Goal: Task Accomplishment & Management: Use online tool/utility

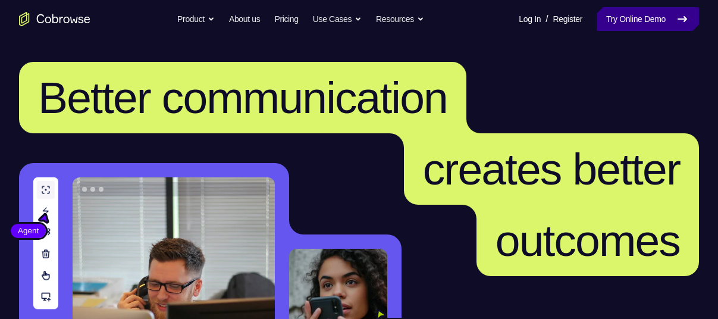
drag, startPoint x: 0, startPoint y: 0, endPoint x: 655, endPoint y: 13, distance: 655.5
click at [655, 13] on link "Try Online Demo" at bounding box center [648, 19] width 102 height 24
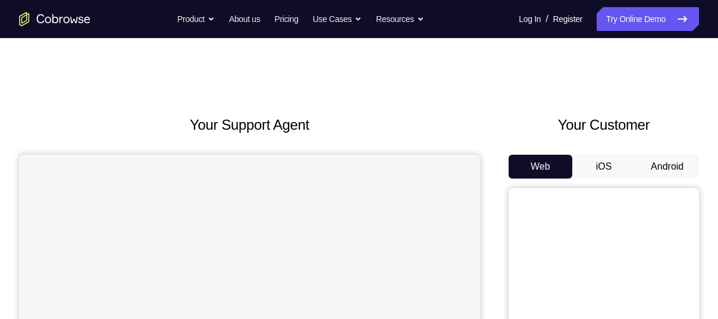
scroll to position [123, 0]
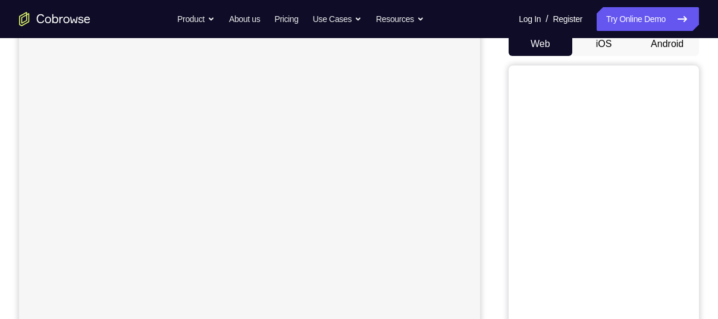
click at [670, 45] on button "Android" at bounding box center [667, 44] width 64 height 24
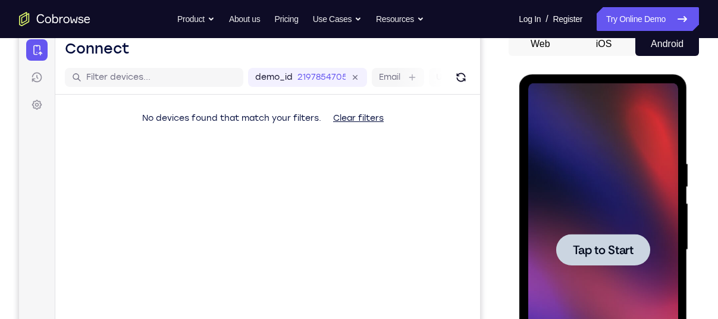
scroll to position [0, 0]
click at [600, 244] on span "Tap to Start" at bounding box center [602, 250] width 61 height 12
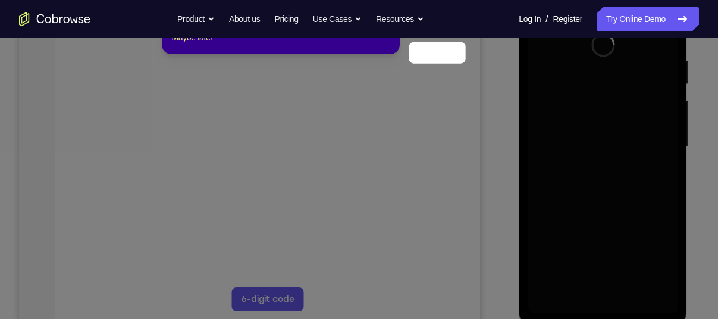
scroll to position [159, 0]
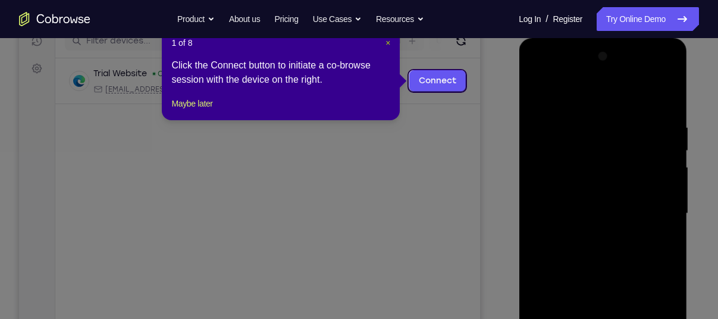
click at [387, 42] on span "×" at bounding box center [387, 43] width 5 height 10
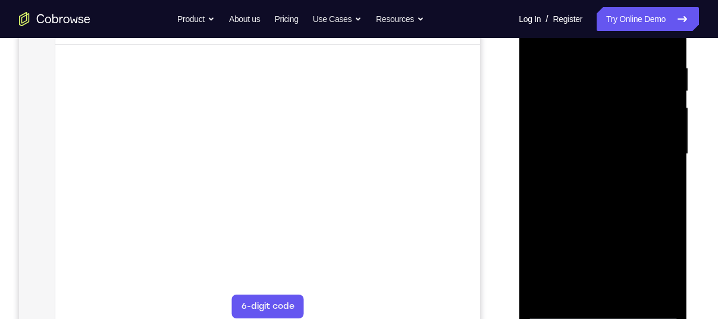
scroll to position [219, 0]
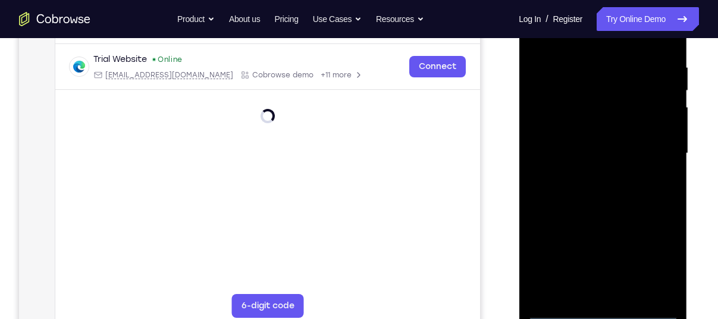
click at [605, 309] on div at bounding box center [603, 153] width 150 height 333
click at [652, 258] on div at bounding box center [603, 153] width 150 height 333
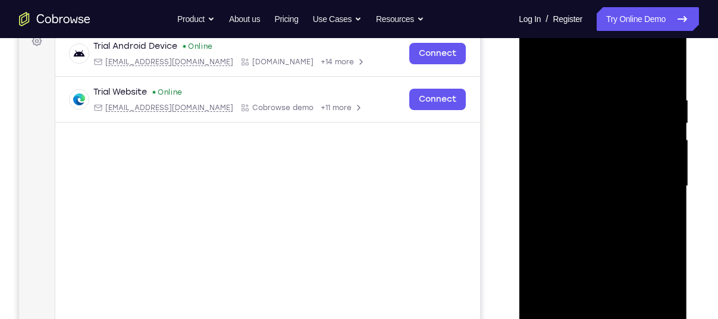
scroll to position [186, 0]
click at [556, 72] on div at bounding box center [603, 186] width 150 height 333
click at [654, 182] on div at bounding box center [603, 186] width 150 height 333
click at [589, 211] on div at bounding box center [603, 186] width 150 height 333
click at [589, 246] on div at bounding box center [603, 186] width 150 height 333
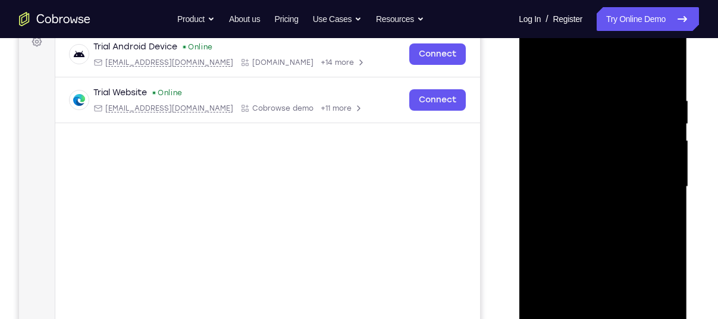
click at [586, 178] on div at bounding box center [603, 186] width 150 height 333
click at [588, 171] on div at bounding box center [603, 186] width 150 height 333
click at [576, 189] on div at bounding box center [603, 186] width 150 height 333
click at [569, 230] on div at bounding box center [603, 186] width 150 height 333
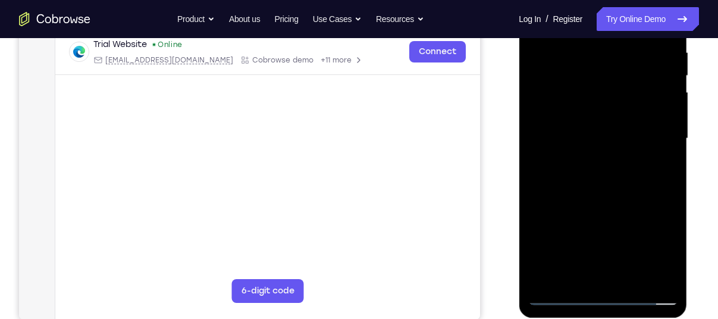
scroll to position [234, 0]
click at [569, 278] on div at bounding box center [603, 137] width 150 height 333
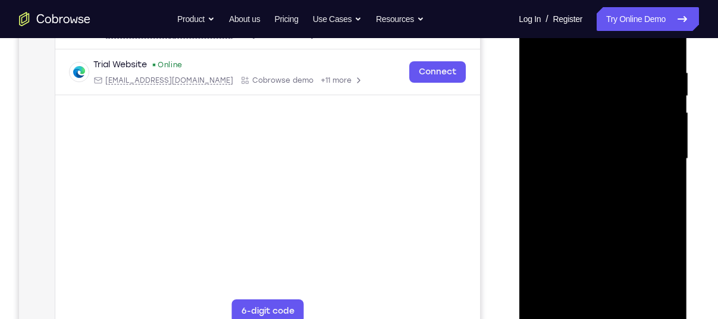
scroll to position [210, 0]
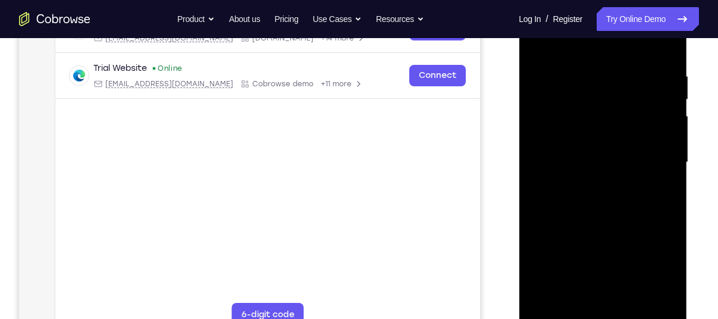
click at [604, 128] on div at bounding box center [603, 162] width 150 height 333
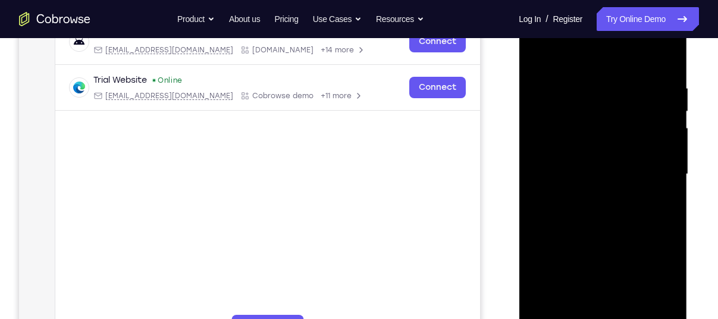
scroll to position [185, 0]
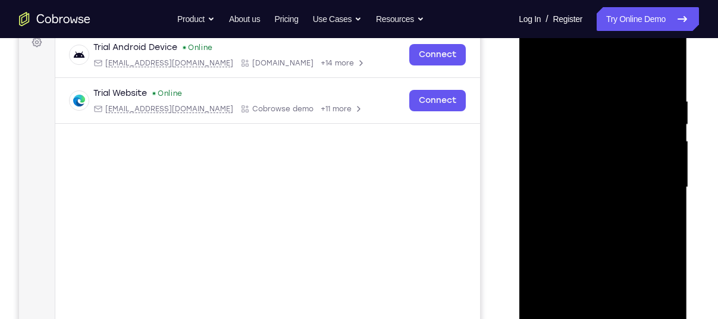
click at [570, 130] on div at bounding box center [603, 187] width 150 height 333
click at [536, 70] on div at bounding box center [603, 187] width 150 height 333
click at [667, 85] on div at bounding box center [603, 187] width 150 height 333
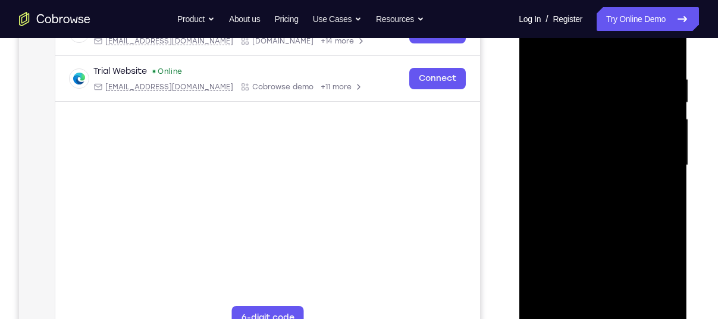
scroll to position [208, 0]
click at [666, 43] on div at bounding box center [603, 164] width 150 height 333
click at [537, 47] on div at bounding box center [603, 164] width 150 height 333
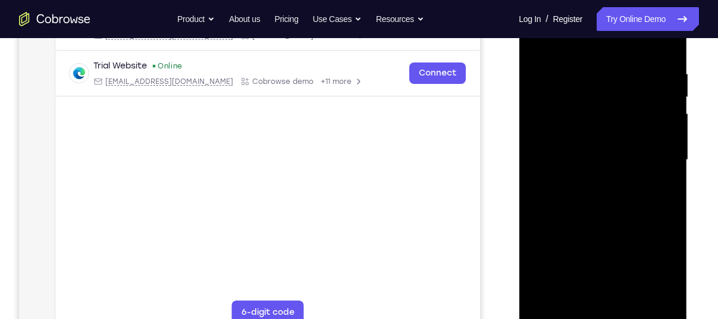
scroll to position [212, 0]
click at [633, 299] on div at bounding box center [603, 160] width 150 height 333
click at [610, 221] on div at bounding box center [603, 160] width 150 height 333
click at [599, 55] on div at bounding box center [603, 160] width 150 height 333
click at [541, 42] on div at bounding box center [603, 160] width 150 height 333
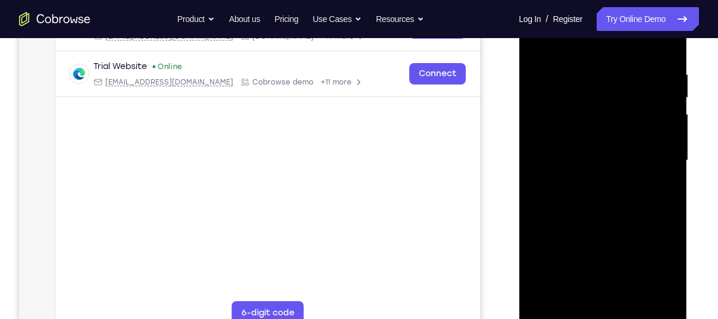
click at [544, 296] on div at bounding box center [603, 160] width 150 height 333
click at [630, 299] on div at bounding box center [603, 160] width 150 height 333
click at [641, 152] on div at bounding box center [603, 160] width 150 height 333
click at [537, 42] on div at bounding box center [603, 160] width 150 height 333
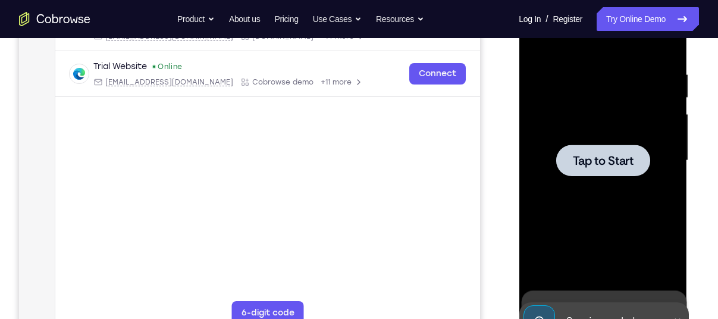
click at [576, 155] on span "Tap to Start" at bounding box center [602, 161] width 61 height 12
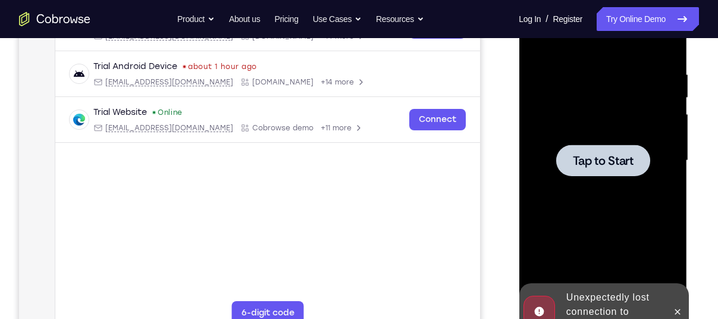
click at [588, 171] on div at bounding box center [602, 161] width 94 height 32
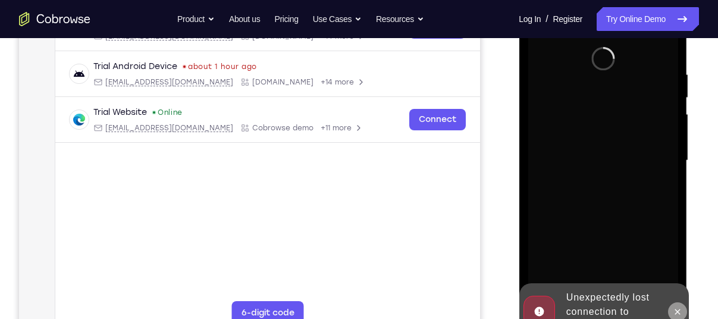
click at [675, 305] on button at bounding box center [676, 311] width 19 height 19
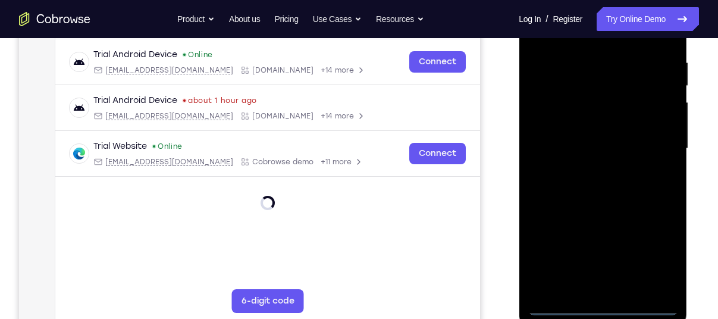
scroll to position [224, 0]
click at [599, 303] on div at bounding box center [603, 148] width 150 height 333
click at [656, 258] on div at bounding box center [603, 148] width 150 height 333
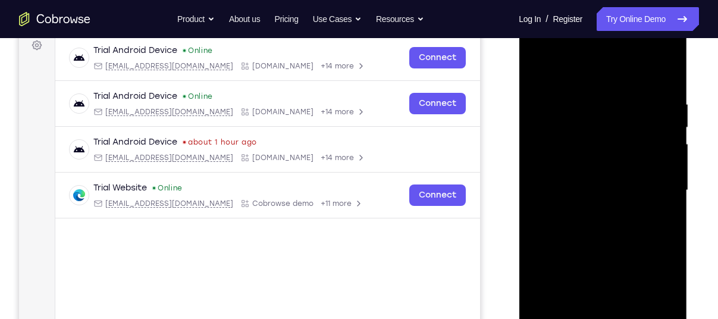
scroll to position [181, 0]
click at [559, 69] on div at bounding box center [603, 190] width 150 height 333
click at [654, 182] on div at bounding box center [603, 190] width 150 height 333
click at [586, 214] on div at bounding box center [603, 190] width 150 height 333
click at [595, 180] on div at bounding box center [603, 190] width 150 height 333
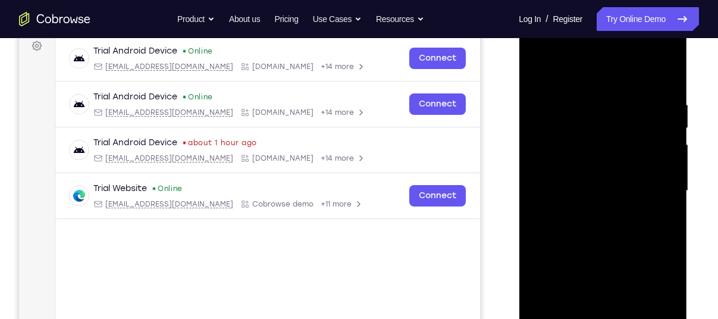
click at [582, 209] on div at bounding box center [603, 190] width 150 height 333
click at [578, 180] on div at bounding box center [603, 190] width 150 height 333
click at [578, 189] on div at bounding box center [603, 190] width 150 height 333
click at [577, 181] on div at bounding box center [603, 190] width 150 height 333
click at [576, 207] on div at bounding box center [603, 190] width 150 height 333
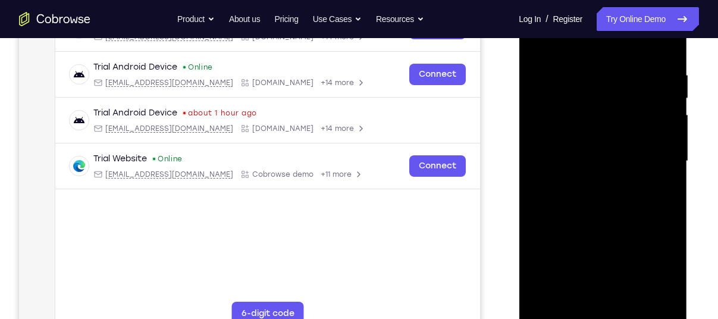
scroll to position [213, 0]
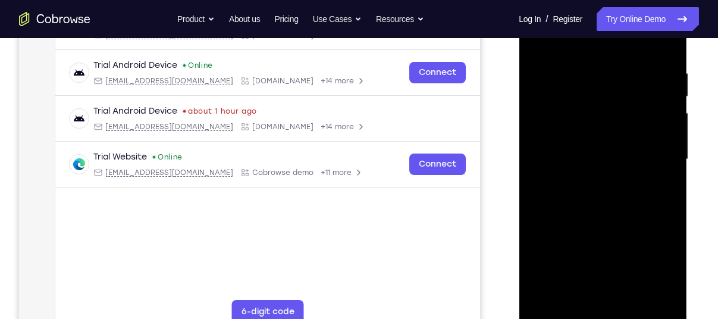
click at [574, 298] on div at bounding box center [603, 159] width 150 height 333
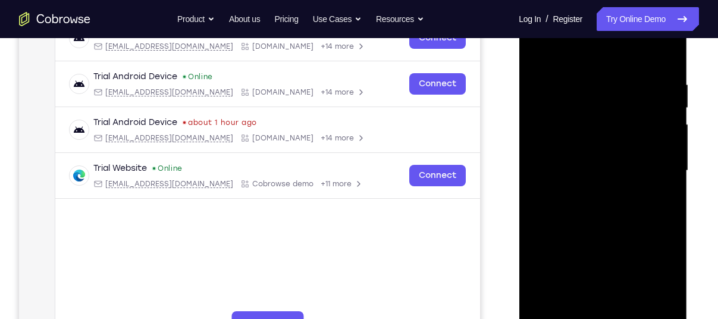
scroll to position [201, 0]
click at [583, 135] on div at bounding box center [603, 171] width 150 height 333
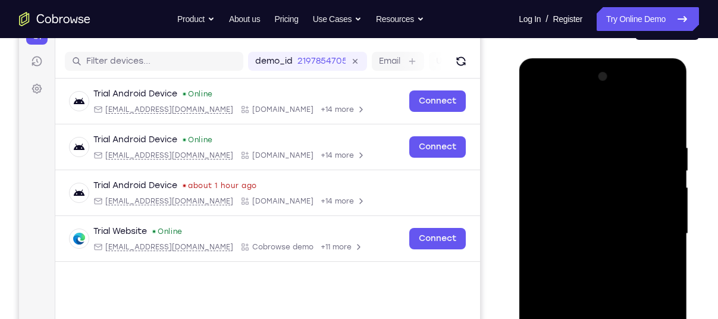
scroll to position [139, 0]
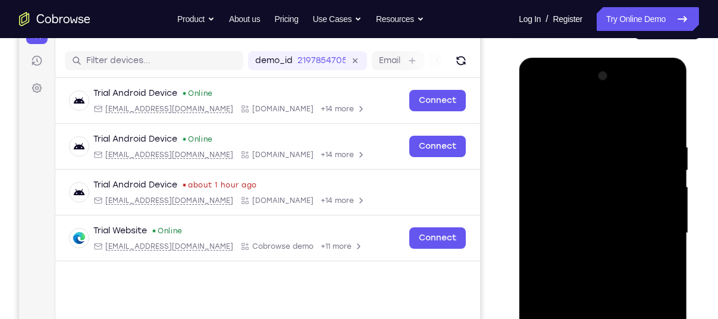
click at [575, 93] on div at bounding box center [603, 233] width 150 height 333
click at [544, 138] on div at bounding box center [603, 233] width 150 height 333
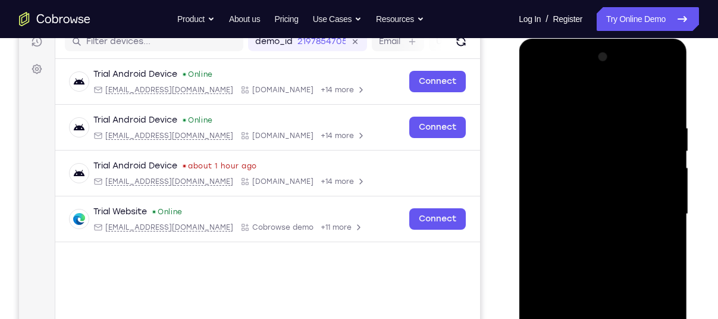
scroll to position [160, 0]
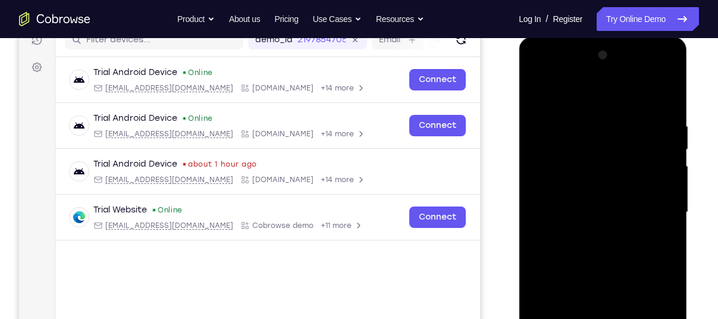
click at [586, 236] on div at bounding box center [603, 212] width 150 height 333
click at [586, 268] on div at bounding box center [603, 212] width 150 height 333
click at [560, 202] on div at bounding box center [603, 212] width 150 height 333
click at [567, 176] on div at bounding box center [603, 212] width 150 height 333
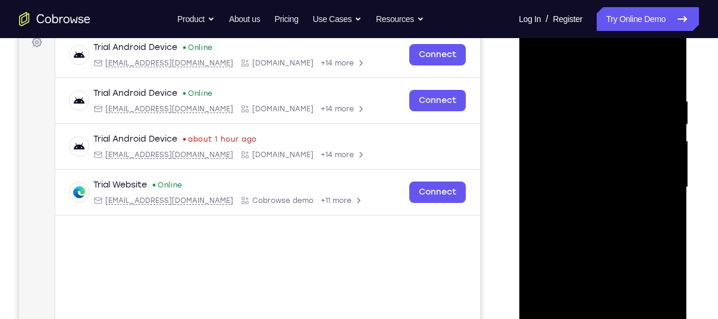
scroll to position [186, 0]
click at [569, 131] on div at bounding box center [603, 186] width 150 height 333
click at [536, 65] on div at bounding box center [603, 186] width 150 height 333
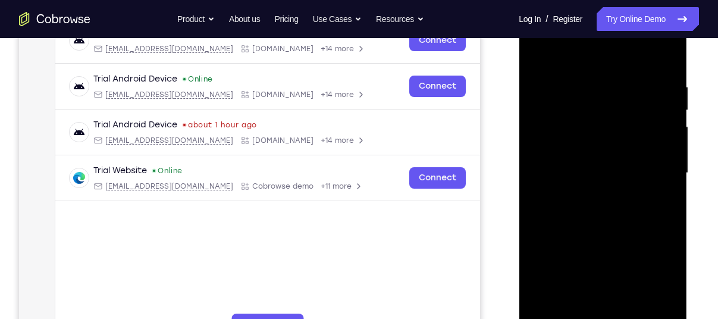
scroll to position [200, 0]
click at [663, 70] on div at bounding box center [603, 172] width 150 height 333
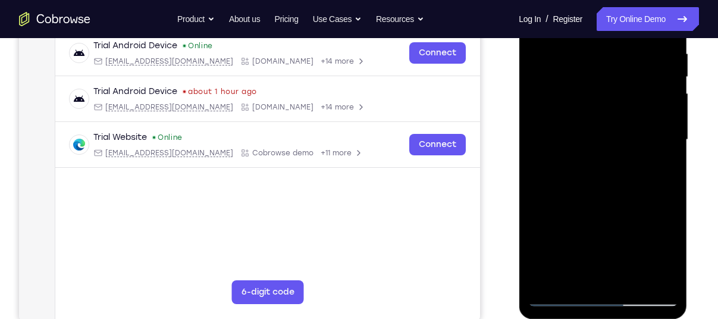
scroll to position [233, 0]
click at [628, 275] on div at bounding box center [603, 139] width 150 height 333
click at [583, 203] on div at bounding box center [603, 139] width 150 height 333
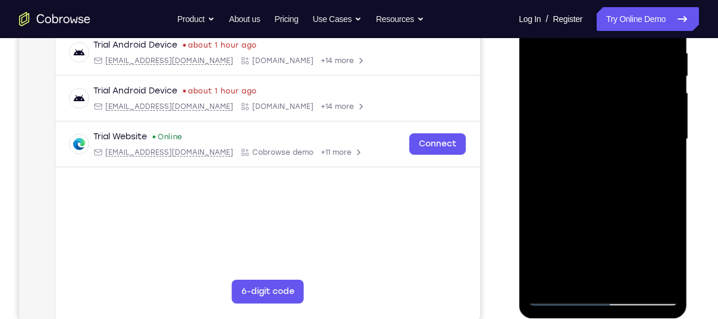
scroll to position [235, 0]
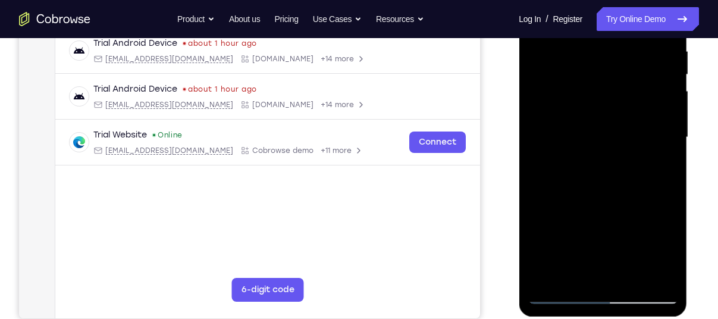
click at [600, 130] on div at bounding box center [603, 137] width 150 height 333
click at [604, 249] on div at bounding box center [603, 137] width 150 height 333
click at [655, 247] on div at bounding box center [603, 137] width 150 height 333
click at [667, 249] on div at bounding box center [603, 137] width 150 height 333
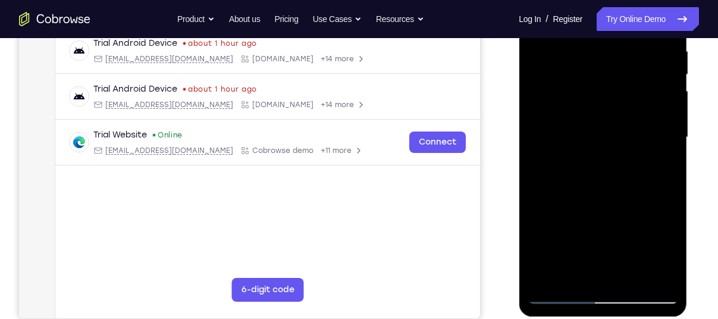
click at [667, 249] on div at bounding box center [603, 137] width 150 height 333
click at [664, 251] on div at bounding box center [603, 137] width 150 height 333
click at [661, 165] on div at bounding box center [603, 137] width 150 height 333
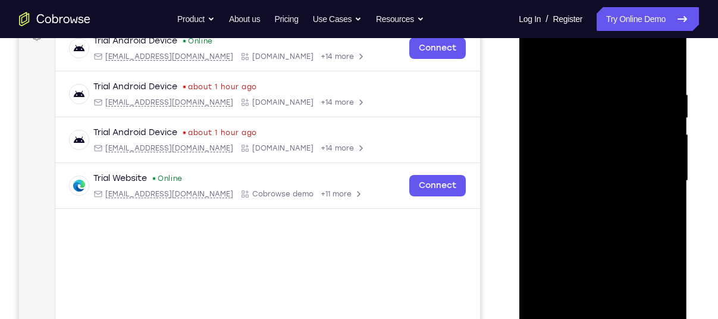
click at [538, 60] on div at bounding box center [603, 180] width 150 height 333
click at [598, 71] on div at bounding box center [603, 180] width 150 height 333
click at [581, 172] on div at bounding box center [603, 180] width 150 height 333
click at [564, 252] on div at bounding box center [603, 180] width 150 height 333
drag, startPoint x: 604, startPoint y: 251, endPoint x: 557, endPoint y: 274, distance: 52.9
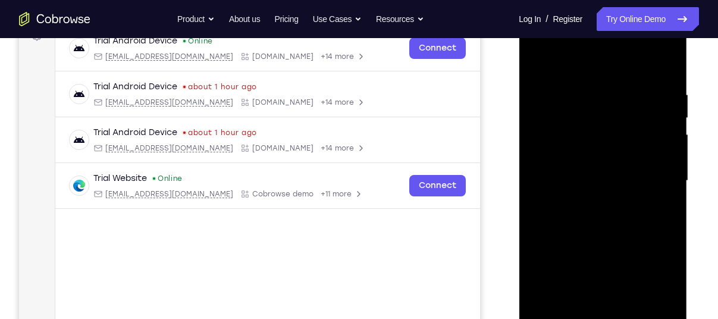
click at [557, 274] on div at bounding box center [603, 180] width 150 height 333
click at [669, 295] on div at bounding box center [603, 180] width 150 height 333
click at [660, 210] on div at bounding box center [603, 180] width 150 height 333
click at [536, 65] on div at bounding box center [603, 180] width 150 height 333
click at [539, 59] on div at bounding box center [603, 180] width 150 height 333
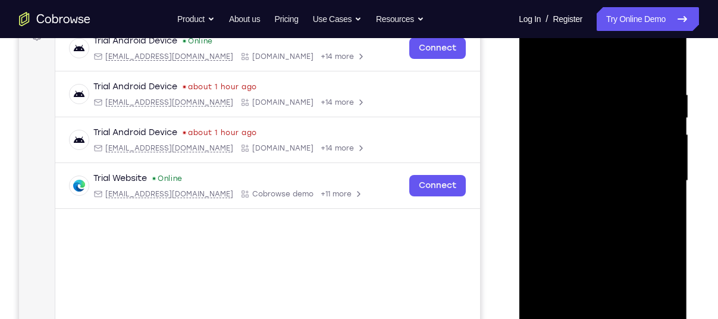
click at [579, 83] on div at bounding box center [603, 180] width 150 height 333
click at [662, 179] on div at bounding box center [603, 180] width 150 height 333
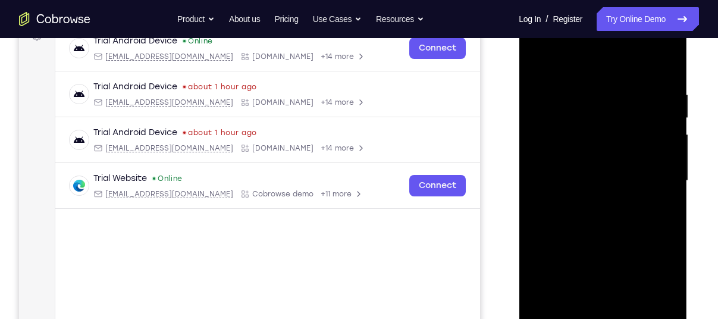
click at [662, 179] on div at bounding box center [603, 180] width 150 height 333
click at [542, 171] on div at bounding box center [603, 180] width 150 height 333
click at [568, 312] on div at bounding box center [603, 180] width 150 height 333
click at [664, 313] on div at bounding box center [603, 180] width 150 height 333
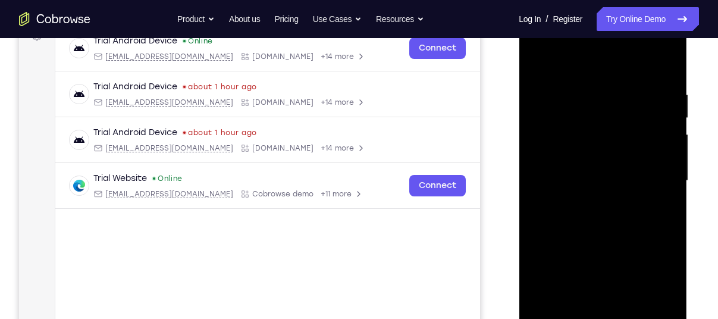
click at [614, 161] on div at bounding box center [603, 180] width 150 height 333
click at [625, 315] on div at bounding box center [603, 180] width 150 height 333
click at [657, 312] on div at bounding box center [603, 180] width 150 height 333
click at [668, 65] on div at bounding box center [603, 180] width 150 height 333
drag, startPoint x: 604, startPoint y: 74, endPoint x: 606, endPoint y: 180, distance: 105.9
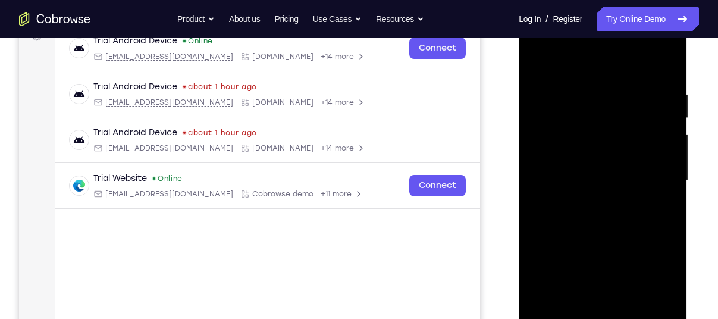
click at [606, 180] on div at bounding box center [603, 180] width 150 height 333
click at [586, 85] on div at bounding box center [603, 180] width 150 height 333
click at [648, 175] on div at bounding box center [603, 180] width 150 height 333
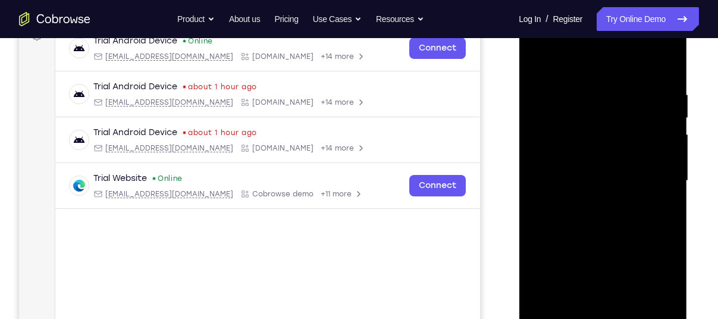
click at [648, 175] on div at bounding box center [603, 180] width 150 height 333
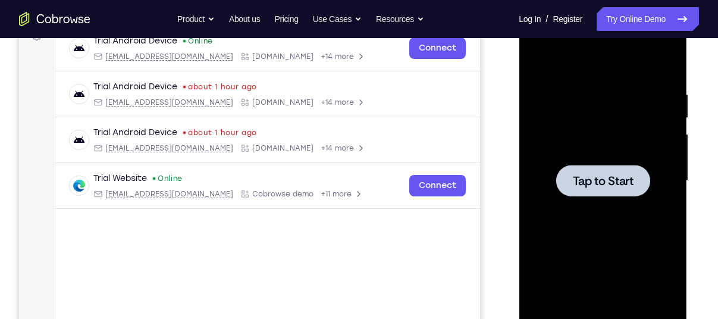
click at [588, 175] on span "Tap to Start" at bounding box center [602, 181] width 61 height 12
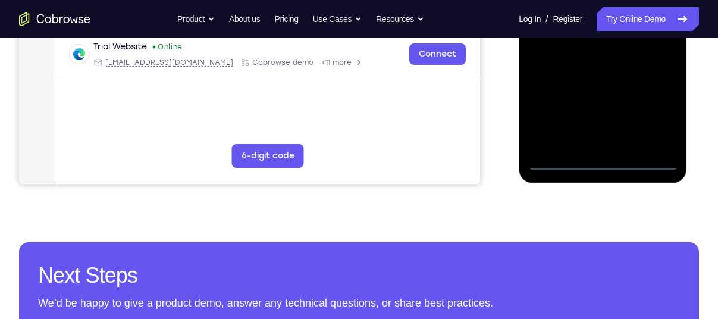
scroll to position [368, 0]
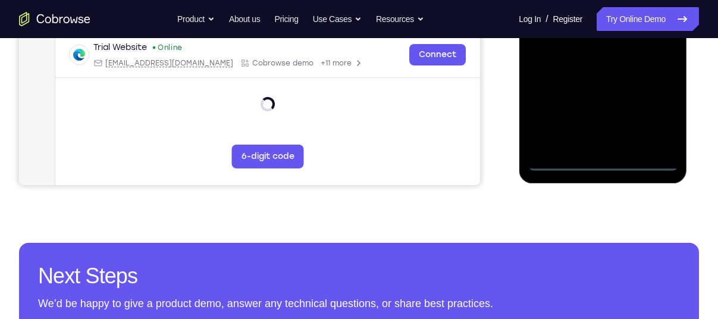
click at [605, 165] on div at bounding box center [603, 4] width 150 height 333
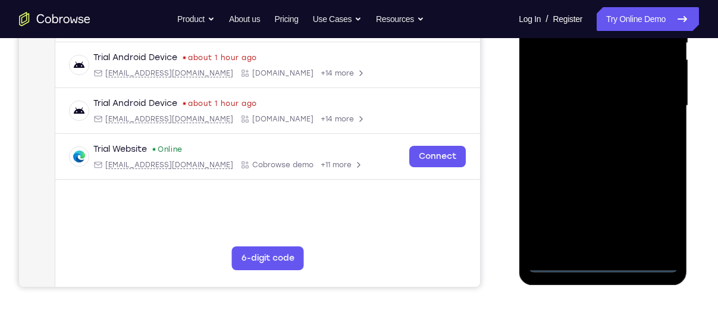
scroll to position [266, 0]
click at [649, 218] on div at bounding box center [603, 106] width 150 height 333
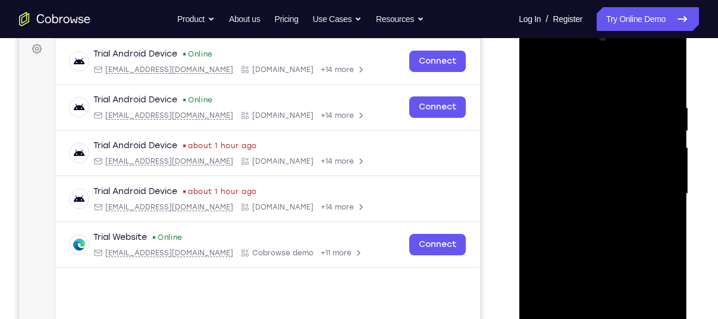
scroll to position [178, 0]
click at [566, 71] on div at bounding box center [603, 194] width 150 height 333
click at [652, 196] on div at bounding box center [603, 194] width 150 height 333
click at [591, 216] on div at bounding box center [603, 194] width 150 height 333
click at [597, 186] on div at bounding box center [603, 194] width 150 height 333
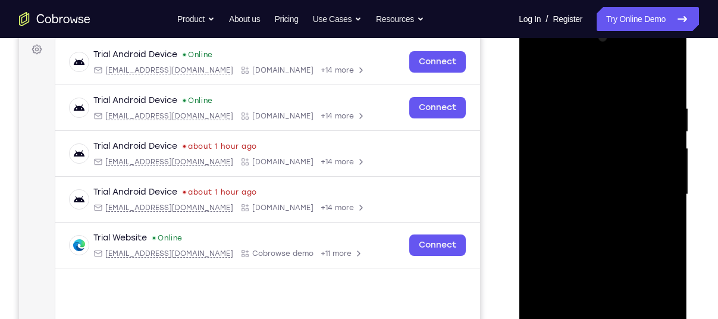
click at [584, 172] on div at bounding box center [603, 194] width 150 height 333
click at [585, 194] on div at bounding box center [603, 194] width 150 height 333
click at [583, 228] on div at bounding box center [603, 194] width 150 height 333
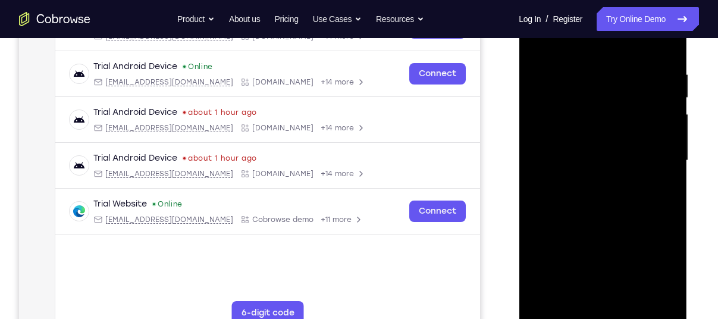
scroll to position [211, 0]
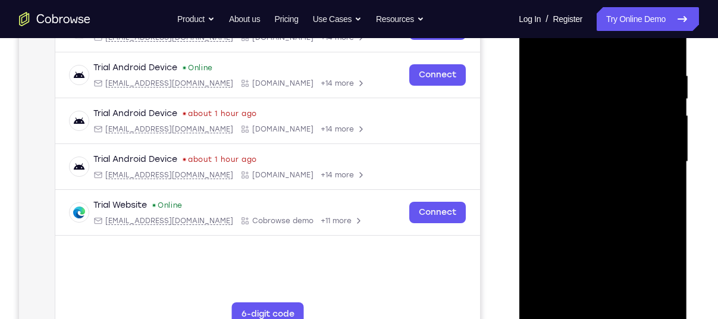
click at [598, 217] on div at bounding box center [603, 161] width 150 height 333
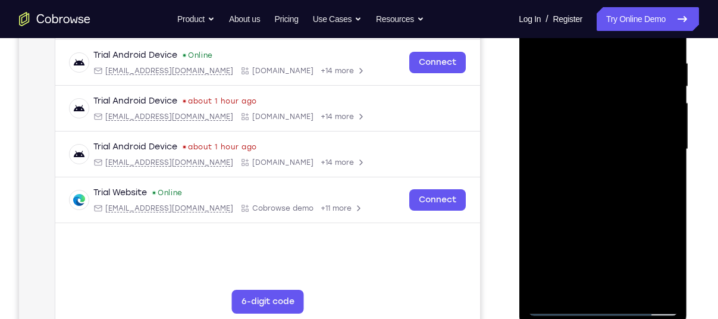
scroll to position [224, 0]
click at [563, 305] on div at bounding box center [603, 148] width 150 height 333
click at [593, 233] on div at bounding box center [603, 148] width 150 height 333
click at [598, 178] on div at bounding box center [603, 148] width 150 height 333
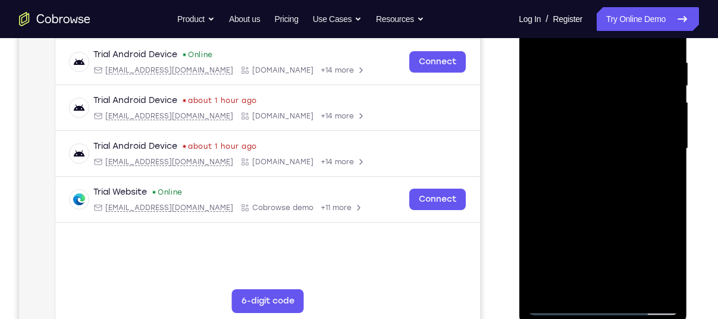
click at [583, 118] on div at bounding box center [603, 148] width 150 height 333
click at [600, 184] on div at bounding box center [603, 148] width 150 height 333
click at [593, 89] on div at bounding box center [603, 148] width 150 height 333
click at [610, 146] on div at bounding box center [603, 148] width 150 height 333
click at [624, 137] on div at bounding box center [603, 148] width 150 height 333
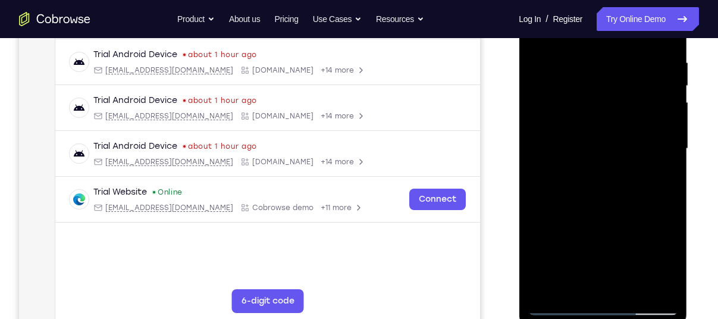
click at [622, 171] on div at bounding box center [603, 148] width 150 height 333
click at [588, 85] on div at bounding box center [603, 148] width 150 height 333
click at [589, 117] on div at bounding box center [603, 148] width 150 height 333
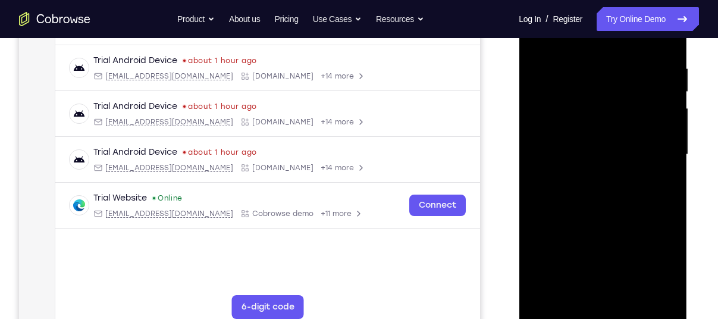
click at [576, 98] on div at bounding box center [603, 154] width 150 height 333
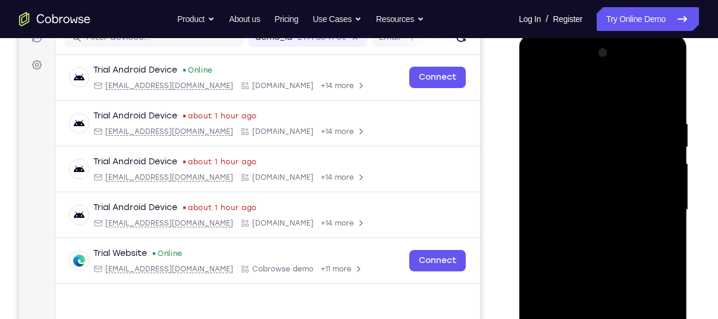
scroll to position [163, 0]
click at [535, 87] on div at bounding box center [603, 209] width 150 height 333
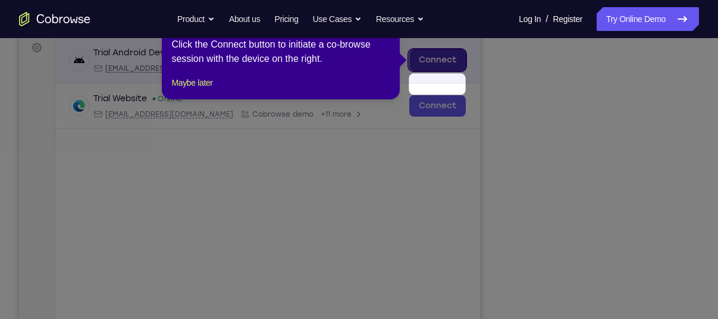
scroll to position [155, 0]
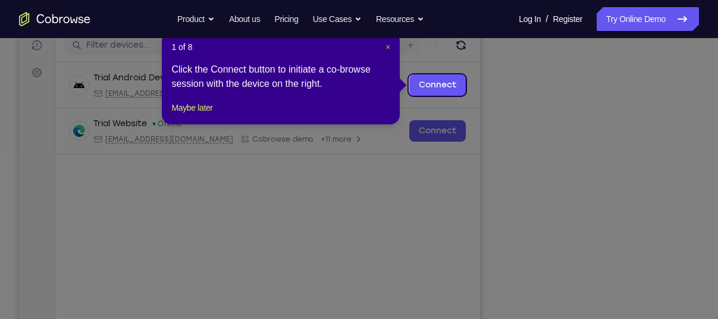
click at [387, 47] on span "×" at bounding box center [387, 47] width 5 height 10
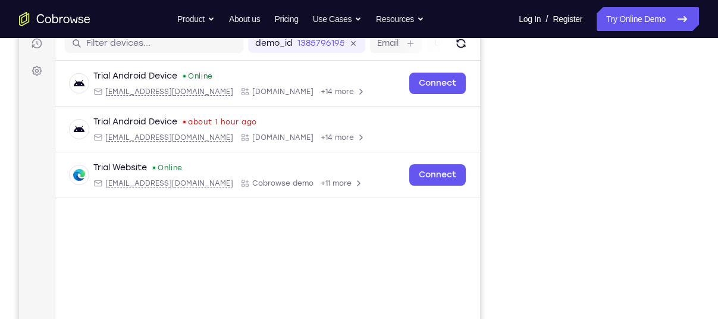
scroll to position [154, 0]
